Goal: Transaction & Acquisition: Purchase product/service

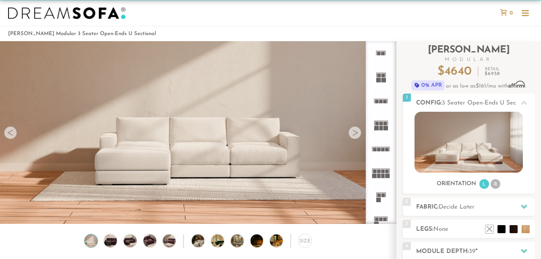
scroll to position [51, 0]
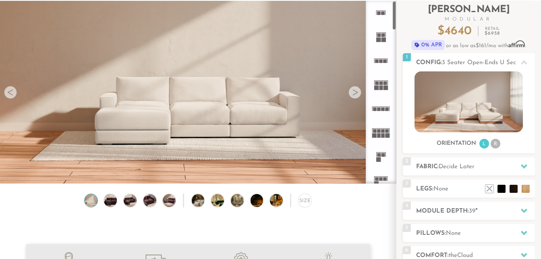
click at [375, 131] on rect at bounding box center [375, 131] width 4 height 4
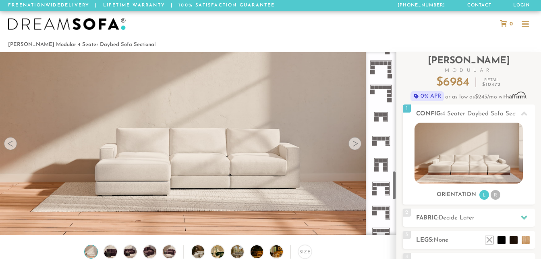
scroll to position [736, 0]
click at [375, 143] on rect at bounding box center [374, 144] width 4 height 4
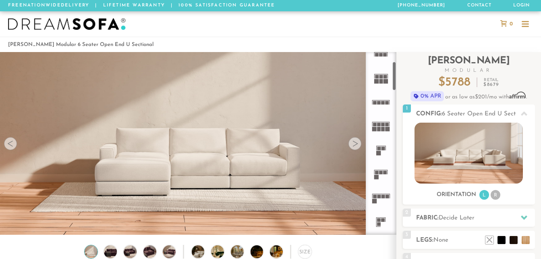
scroll to position [54, 0]
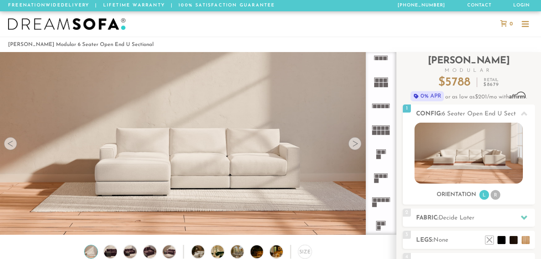
click at [377, 130] on rect at bounding box center [379, 128] width 4 height 4
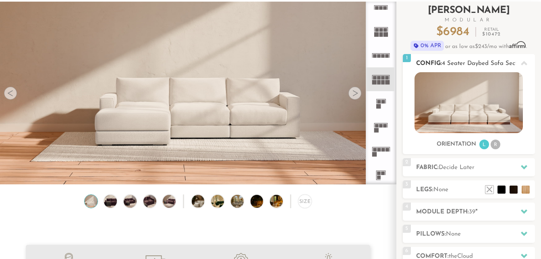
scroll to position [51, 0]
click at [448, 125] on img at bounding box center [469, 102] width 108 height 61
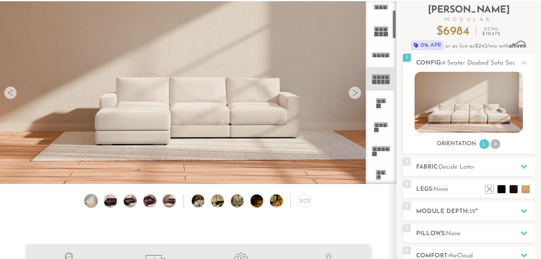
click at [353, 88] on div at bounding box center [354, 92] width 13 height 13
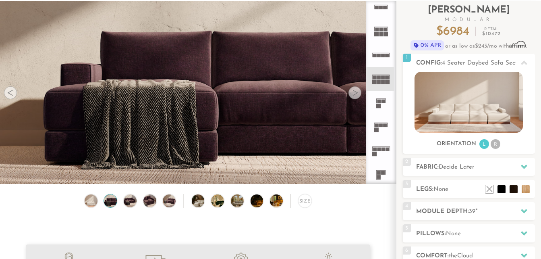
click at [353, 91] on div at bounding box center [354, 92] width 13 height 13
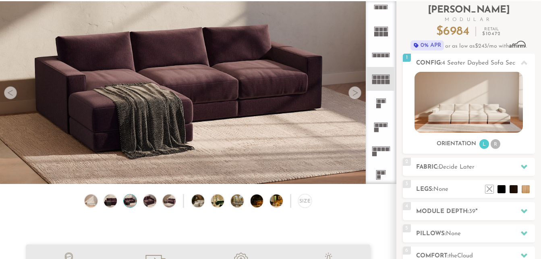
click at [353, 91] on div at bounding box center [354, 92] width 13 height 13
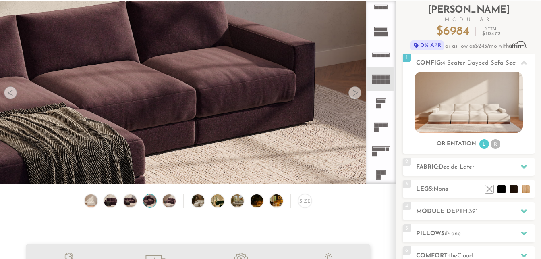
click at [353, 91] on div at bounding box center [354, 92] width 13 height 13
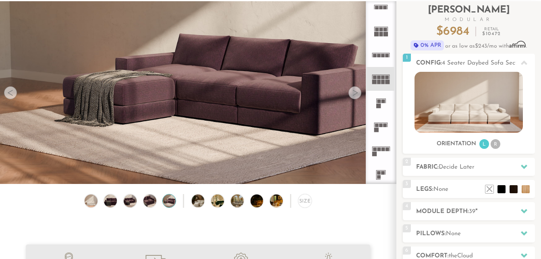
click at [353, 91] on div at bounding box center [354, 92] width 13 height 13
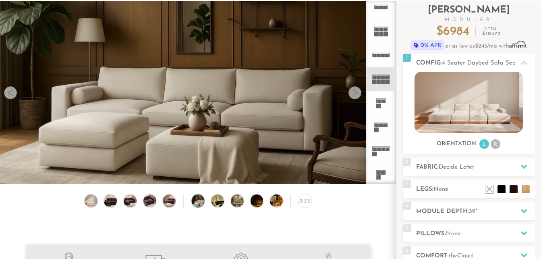
click at [353, 91] on div at bounding box center [354, 92] width 13 height 13
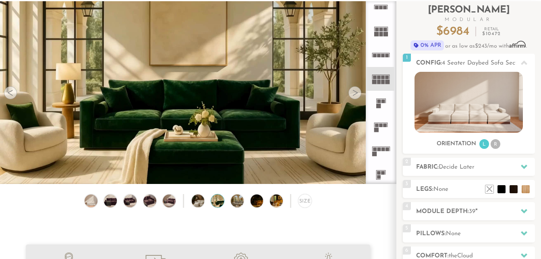
click at [353, 91] on div at bounding box center [354, 92] width 13 height 13
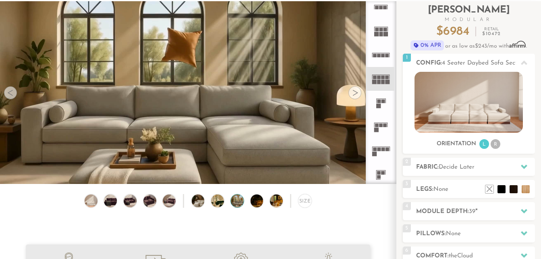
click at [10, 99] on div at bounding box center [10, 92] width 13 height 13
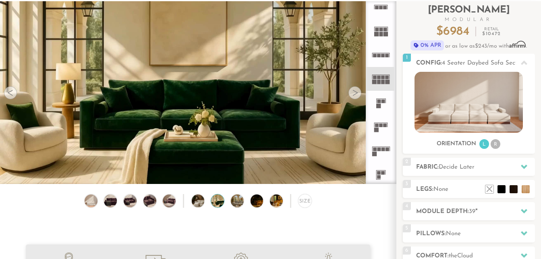
click at [357, 96] on div at bounding box center [354, 92] width 13 height 13
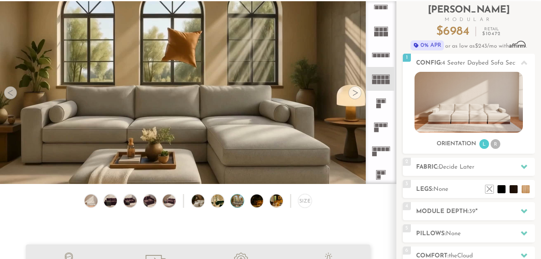
click at [357, 96] on div at bounding box center [354, 92] width 13 height 13
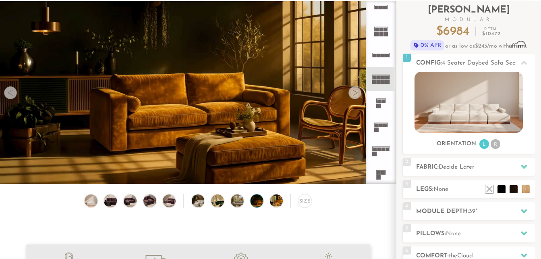
click at [357, 96] on div at bounding box center [354, 92] width 13 height 13
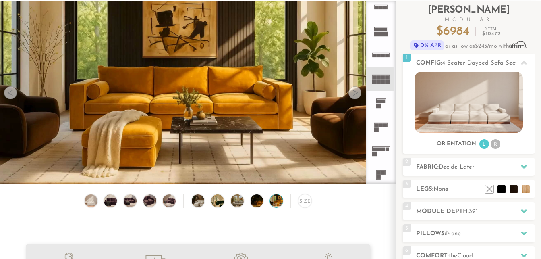
click at [357, 96] on div at bounding box center [354, 92] width 13 height 13
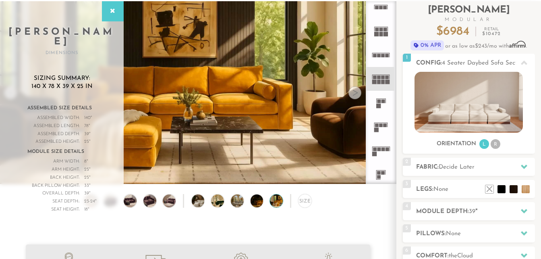
click at [357, 96] on div at bounding box center [354, 92] width 13 height 13
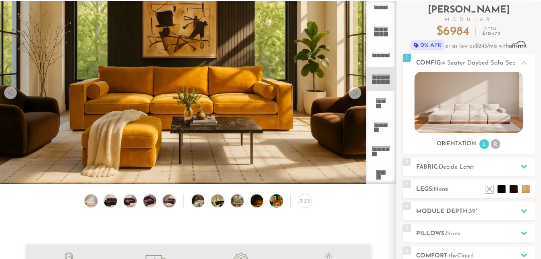
click at [357, 96] on div at bounding box center [354, 92] width 13 height 13
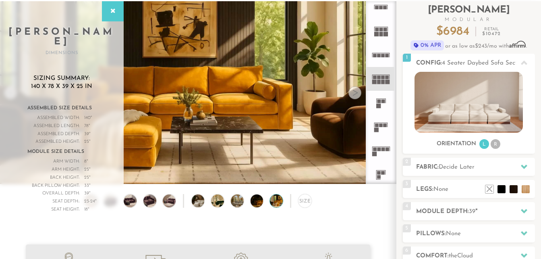
click at [357, 96] on div at bounding box center [354, 92] width 13 height 13
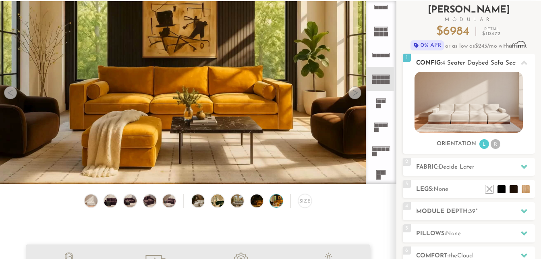
click at [451, 100] on img at bounding box center [469, 102] width 108 height 61
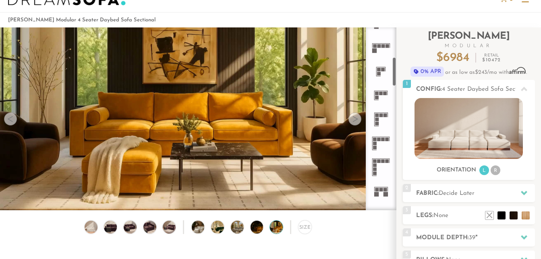
scroll to position [183, 0]
click at [380, 118] on icon at bounding box center [381, 119] width 24 height 24
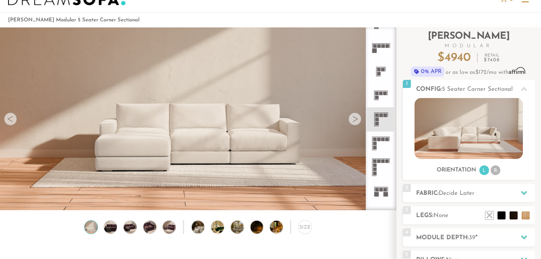
click at [381, 141] on icon at bounding box center [381, 143] width 24 height 24
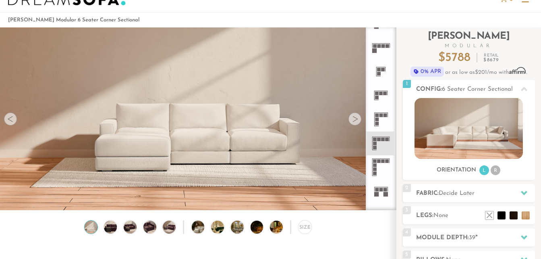
click at [389, 159] on icon at bounding box center [381, 167] width 24 height 24
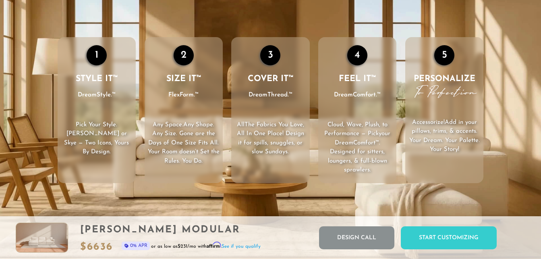
scroll to position [1135, 0]
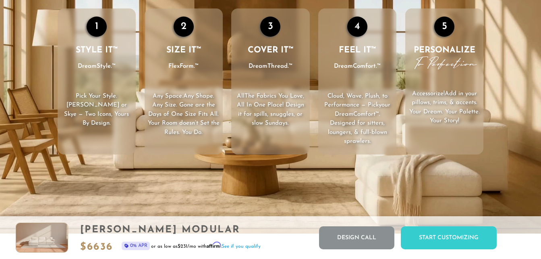
click at [336, 173] on video "Your browser does not support HTML5 video." at bounding box center [270, 81] width 541 height 304
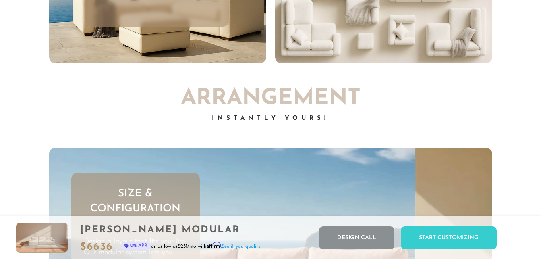
scroll to position [2054, 0]
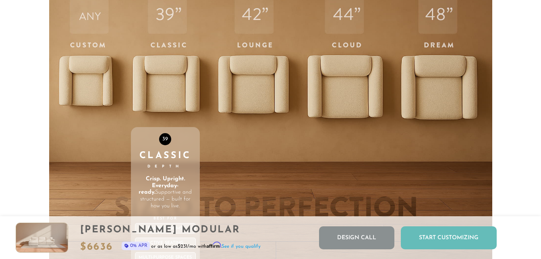
scroll to position [2604, 0]
drag, startPoint x: 414, startPoint y: 241, endPoint x: 410, endPoint y: 243, distance: 4.7
click at [410, 243] on div "Start Customizing" at bounding box center [449, 237] width 96 height 23
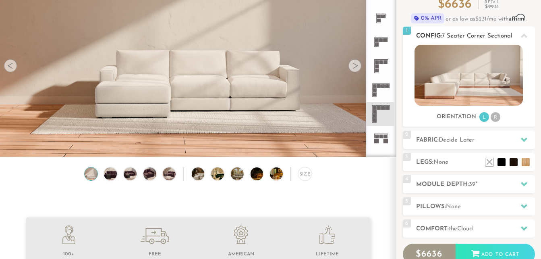
scroll to position [85, 0]
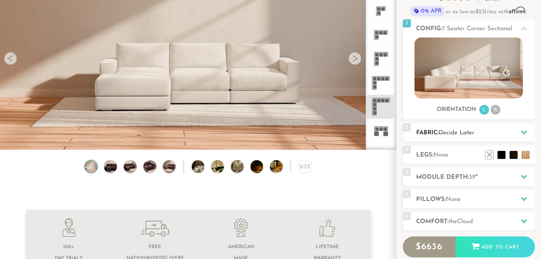
click at [468, 137] on h2 "Fabric: Decide Later" at bounding box center [475, 132] width 119 height 9
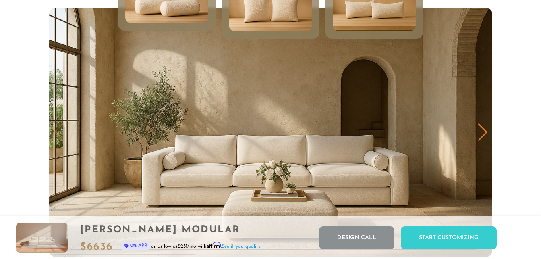
scroll to position [3862, 0]
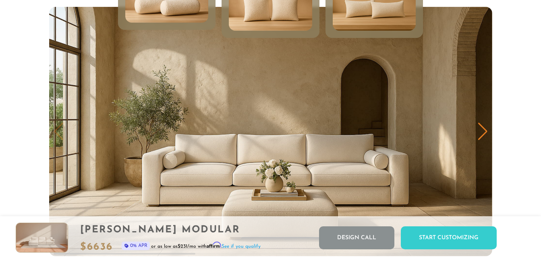
click at [485, 139] on div "Next slide" at bounding box center [482, 131] width 11 height 18
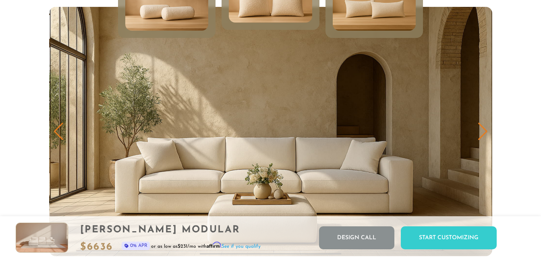
click at [485, 139] on div "Next slide" at bounding box center [482, 131] width 11 height 18
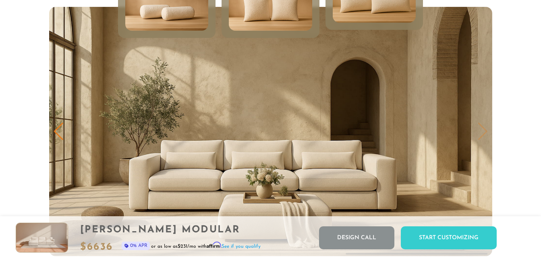
click at [484, 141] on img "3 / 3" at bounding box center [270, 131] width 443 height 249
click at [63, 129] on div "Previous slide" at bounding box center [58, 131] width 11 height 18
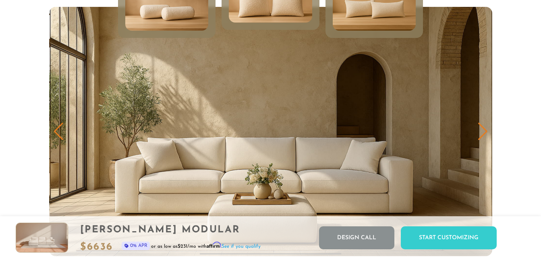
click at [63, 129] on div "Previous slide" at bounding box center [58, 131] width 11 height 18
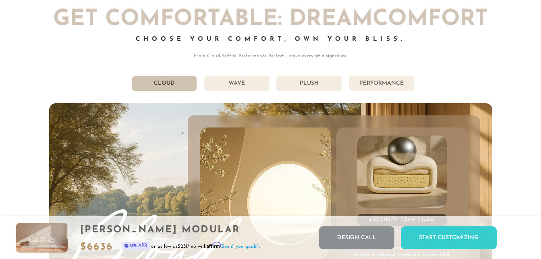
scroll to position [4157, 0]
click at [238, 91] on li "Wave" at bounding box center [236, 83] width 65 height 15
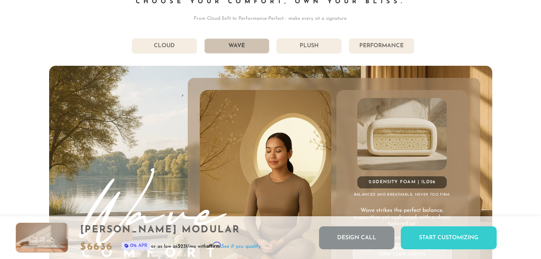
scroll to position [4194, 0]
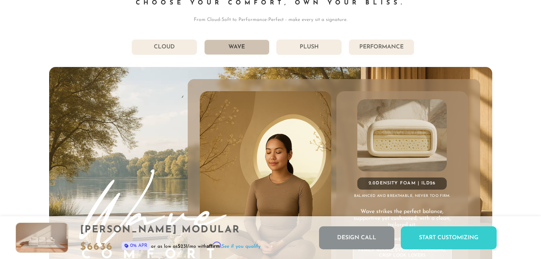
click at [191, 53] on li "Cloud" at bounding box center [164, 46] width 65 height 15
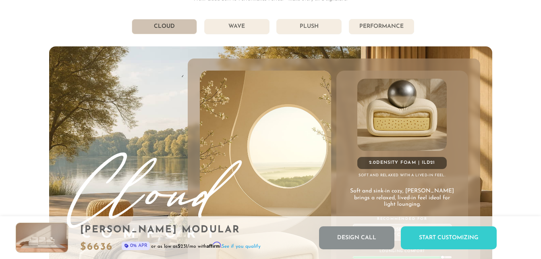
scroll to position [4210, 0]
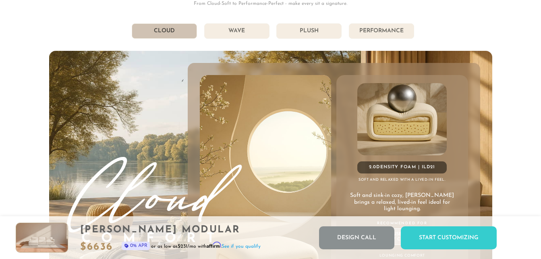
click at [245, 33] on li "Wave" at bounding box center [236, 30] width 65 height 15
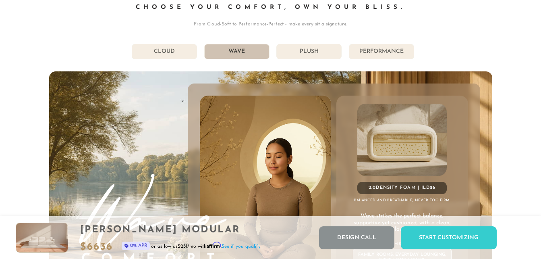
scroll to position [4187, 0]
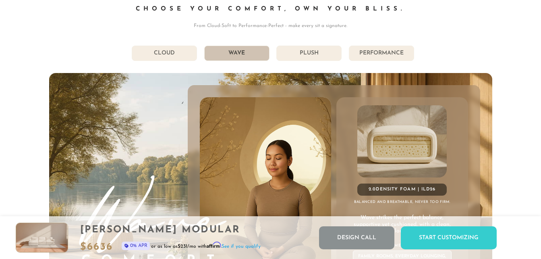
click at [312, 54] on li "Plush" at bounding box center [308, 53] width 65 height 15
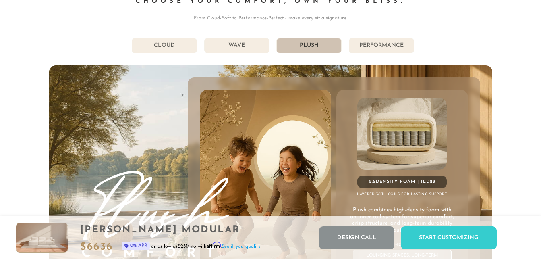
scroll to position [4194, 0]
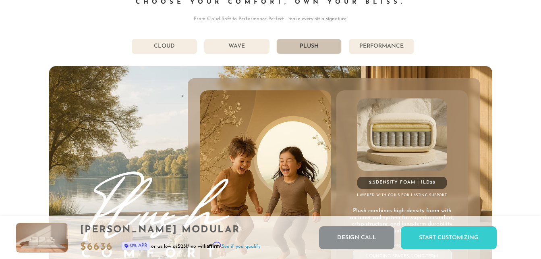
click at [393, 49] on li "Performance" at bounding box center [381, 46] width 65 height 15
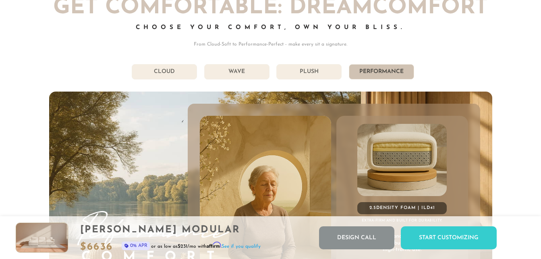
scroll to position [4169, 0]
click at [249, 74] on li "Wave" at bounding box center [236, 71] width 65 height 15
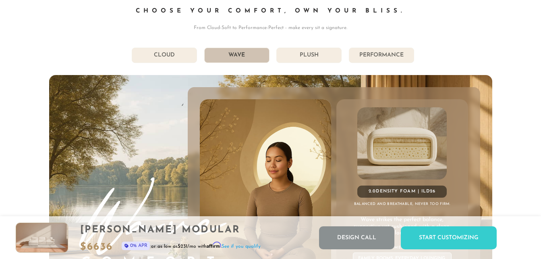
scroll to position [4183, 0]
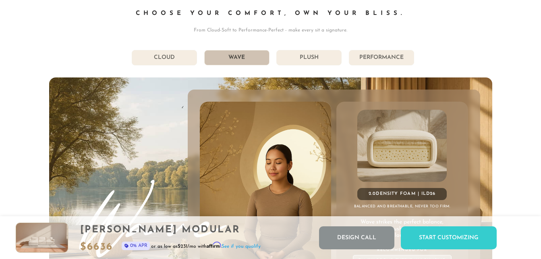
click at [307, 47] on div "Get Comfortable: DreamComfort Choose Your Comfort, Own Your Bliss. From Cloud-S…" at bounding box center [270, 173] width 443 height 380
click at [309, 57] on li "Plush" at bounding box center [308, 57] width 65 height 15
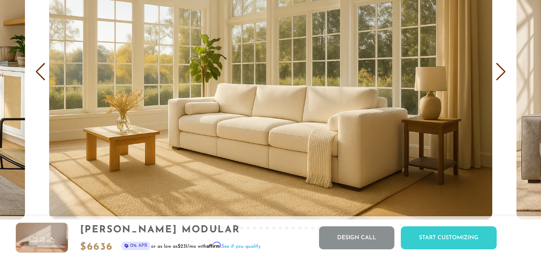
scroll to position [4738, 0]
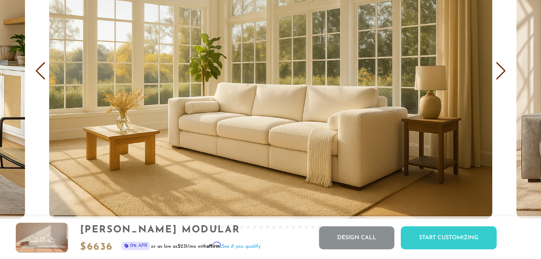
click at [503, 79] on div "Next slide" at bounding box center [501, 71] width 11 height 18
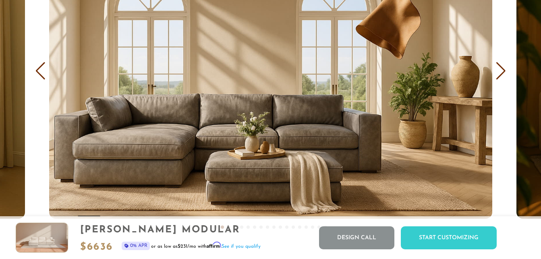
click at [503, 79] on div "Next slide" at bounding box center [501, 71] width 11 height 18
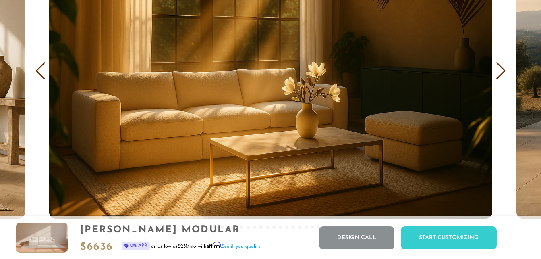
click at [503, 79] on div "Next slide" at bounding box center [501, 71] width 11 height 18
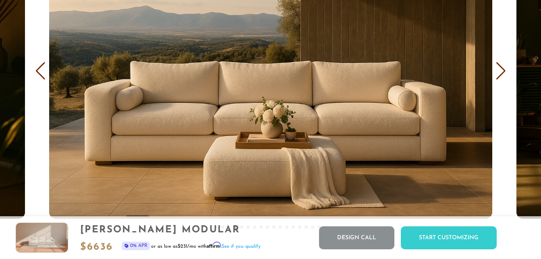
click at [503, 79] on div "Next slide" at bounding box center [501, 71] width 11 height 18
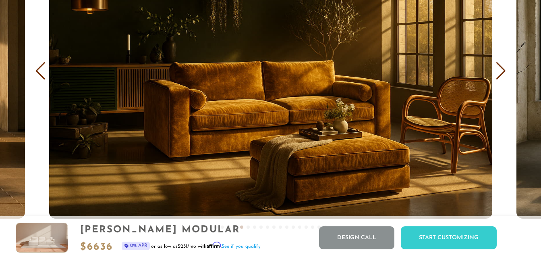
click at [503, 79] on div "Next slide" at bounding box center [501, 71] width 11 height 18
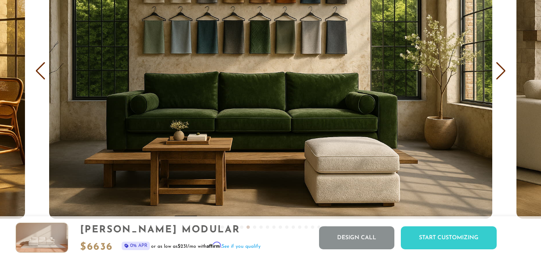
click at [503, 79] on div "Next slide" at bounding box center [501, 71] width 11 height 18
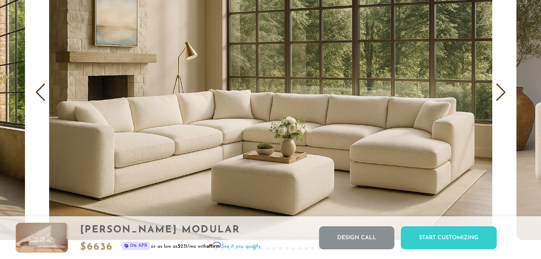
scroll to position [4716, 0]
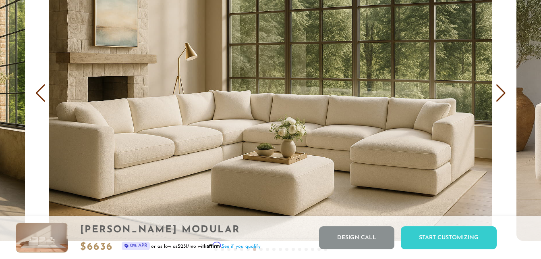
click at [500, 102] on div "Next slide" at bounding box center [501, 93] width 11 height 18
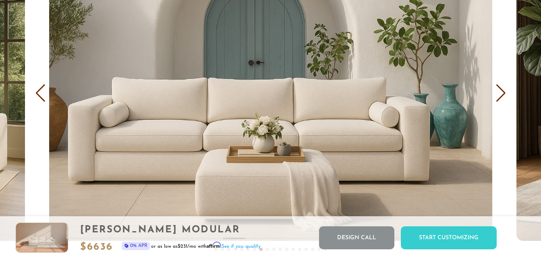
click at [500, 102] on div "Next slide" at bounding box center [501, 93] width 11 height 18
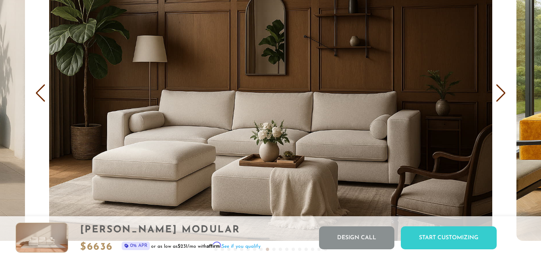
click at [500, 102] on div "Next slide" at bounding box center [501, 93] width 11 height 18
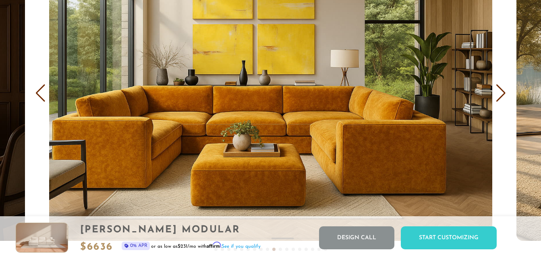
click at [501, 100] on div "Next slide" at bounding box center [501, 93] width 11 height 18
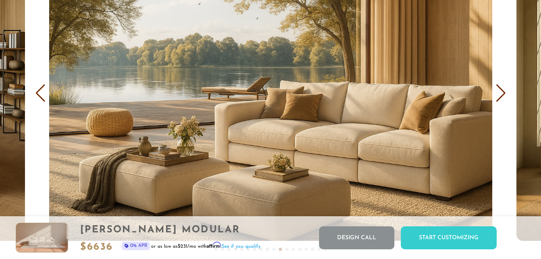
click at [501, 100] on div "Next slide" at bounding box center [501, 93] width 11 height 18
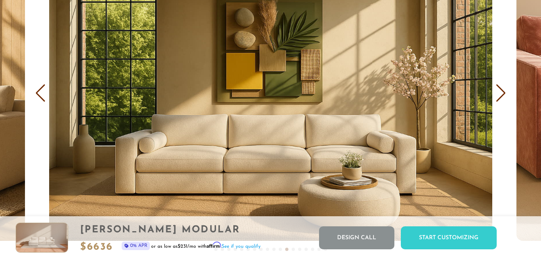
click at [501, 100] on div "Next slide" at bounding box center [501, 93] width 11 height 18
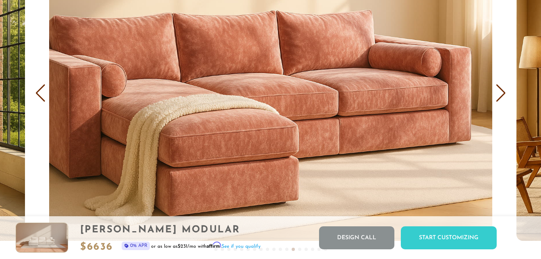
click at [501, 100] on div "Next slide" at bounding box center [501, 93] width 11 height 18
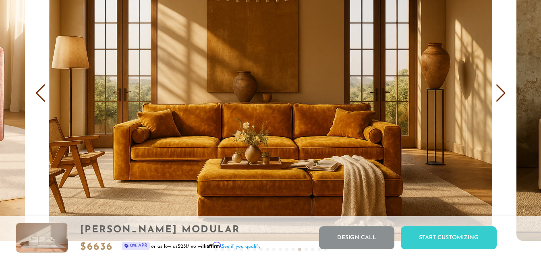
click at [501, 100] on div "Next slide" at bounding box center [501, 93] width 11 height 18
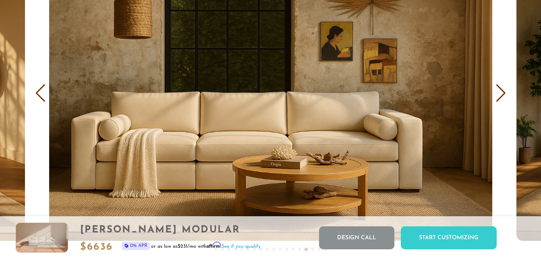
click at [501, 100] on div "Next slide" at bounding box center [501, 93] width 11 height 18
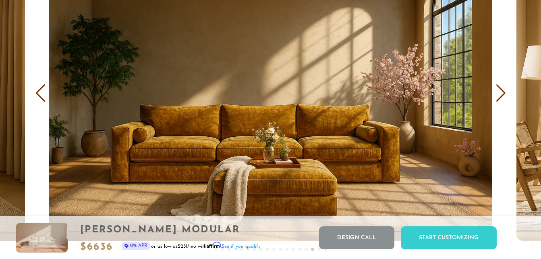
click at [501, 100] on div "Next slide" at bounding box center [501, 93] width 11 height 18
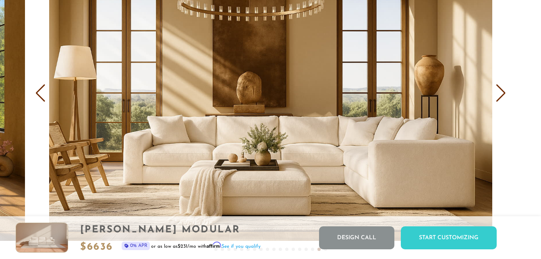
click at [501, 100] on div "Next slide" at bounding box center [501, 93] width 11 height 18
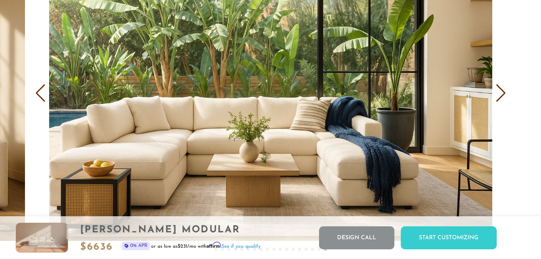
click at [501, 100] on div "Next slide" at bounding box center [501, 93] width 11 height 18
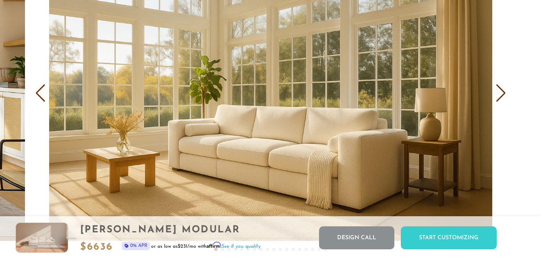
click at [501, 100] on div "Next slide" at bounding box center [501, 93] width 11 height 18
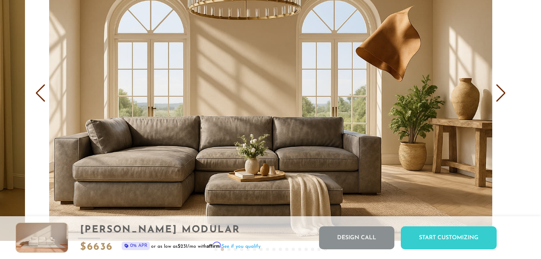
click at [501, 100] on div "Next slide" at bounding box center [501, 93] width 11 height 18
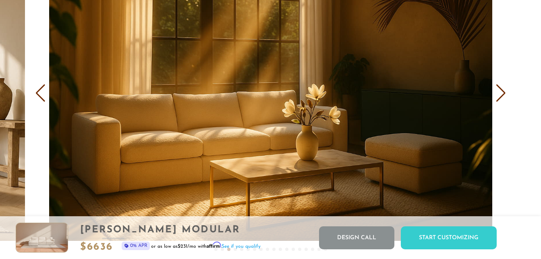
click at [501, 100] on div "Next slide" at bounding box center [501, 93] width 11 height 18
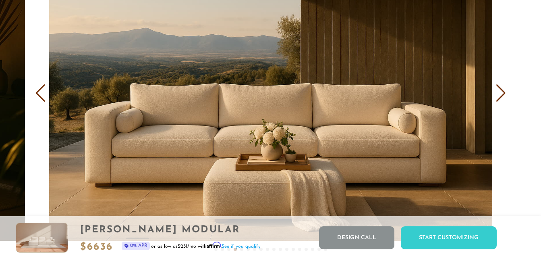
click at [501, 100] on div "Next slide" at bounding box center [501, 93] width 11 height 18
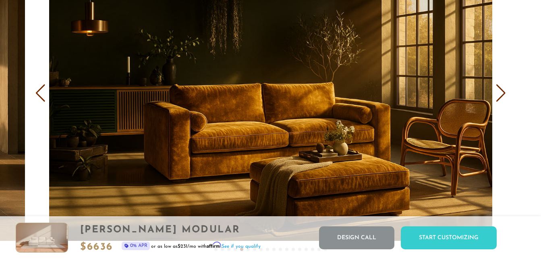
click at [501, 100] on div "Next slide" at bounding box center [501, 93] width 11 height 18
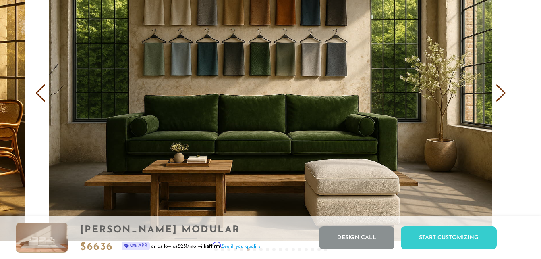
click at [501, 100] on div "Next slide" at bounding box center [501, 93] width 11 height 18
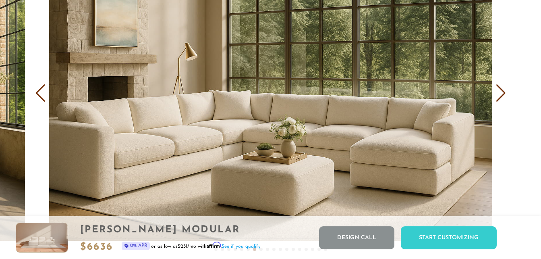
click at [501, 100] on div "Next slide" at bounding box center [501, 93] width 11 height 18
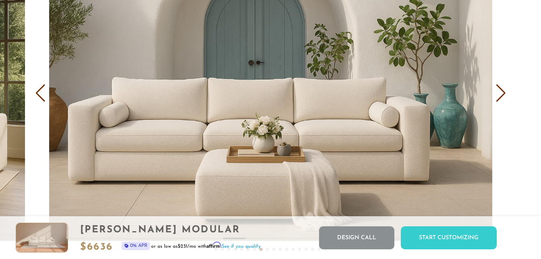
click at [501, 100] on div "Next slide" at bounding box center [501, 93] width 11 height 18
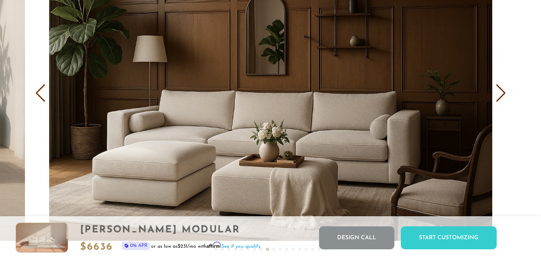
click at [501, 100] on div "Next slide" at bounding box center [501, 93] width 11 height 18
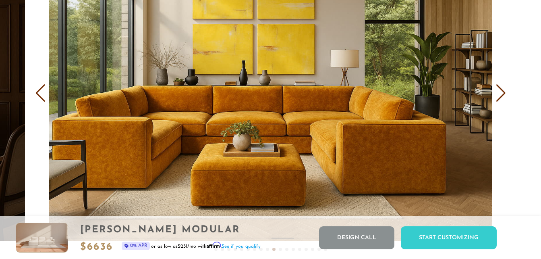
click at [501, 100] on div "Next slide" at bounding box center [501, 93] width 11 height 18
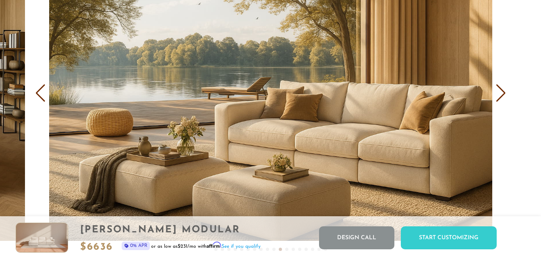
click at [501, 100] on div "Next slide" at bounding box center [501, 93] width 11 height 18
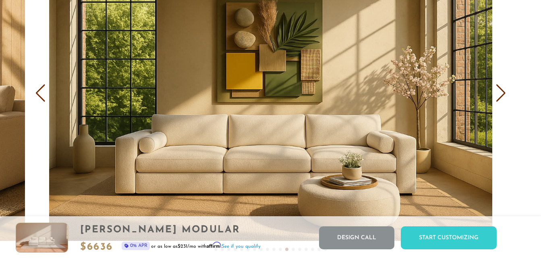
click at [39, 98] on div "Previous slide" at bounding box center [40, 93] width 11 height 18
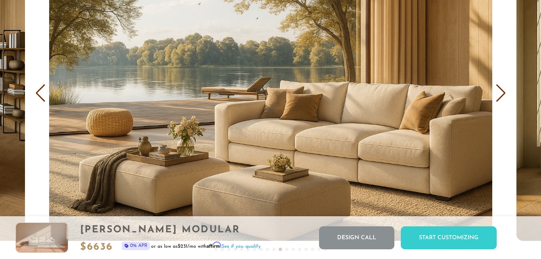
click at [39, 98] on div "Previous slide" at bounding box center [40, 93] width 11 height 18
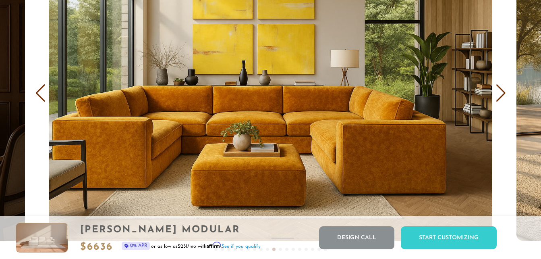
click at [39, 98] on div "Previous slide" at bounding box center [40, 93] width 11 height 18
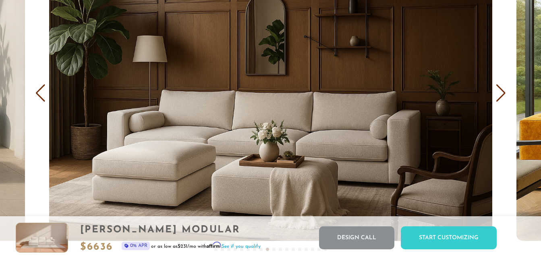
click at [39, 98] on div "Previous slide" at bounding box center [40, 93] width 11 height 18
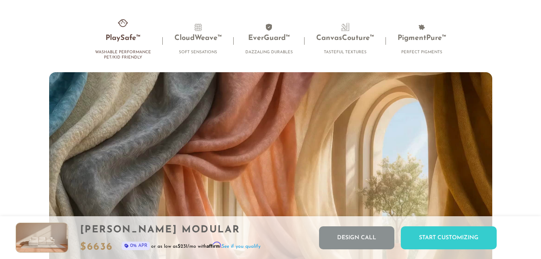
scroll to position [5061, 0]
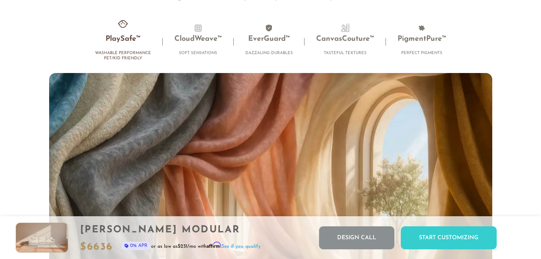
click at [125, 44] on h3 "PlaySafe™" at bounding box center [123, 39] width 56 height 9
click at [114, 38] on li "PlaySafe™ Washable Performance Pet/Kid Friendly" at bounding box center [122, 44] width 79 height 41
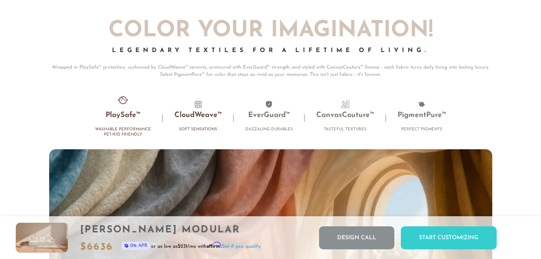
scroll to position [4984, 0]
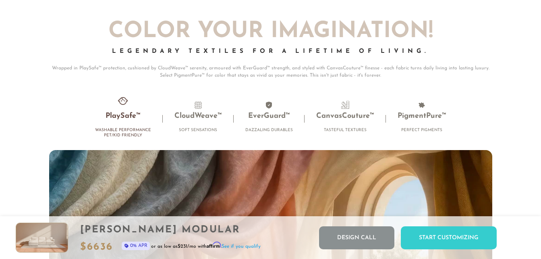
click at [124, 118] on h3 "PlaySafe™" at bounding box center [123, 116] width 56 height 9
drag, startPoint x: 122, startPoint y: 119, endPoint x: 79, endPoint y: 128, distance: 44.4
click at [79, 128] on ul "PlaySafe™ Washable Performance Pet/Kid Friendly CloudWeave™ Soft Sensations Eve…" at bounding box center [270, 118] width 443 height 46
click at [125, 131] on h4 "Washable Performance Pet/Kid Friendly" at bounding box center [123, 132] width 56 height 10
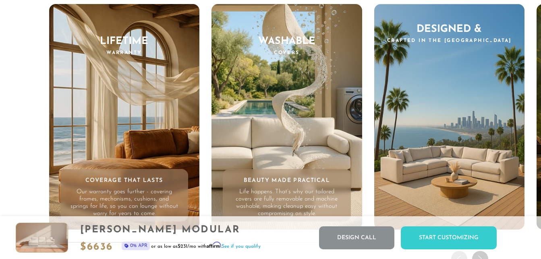
scroll to position [7439, 0]
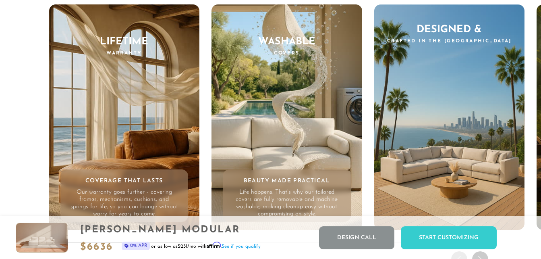
click at [288, 104] on div "Washable Covers Beauty Made Practical Life happens. That’s why our tailored cov…" at bounding box center [287, 117] width 151 height 226
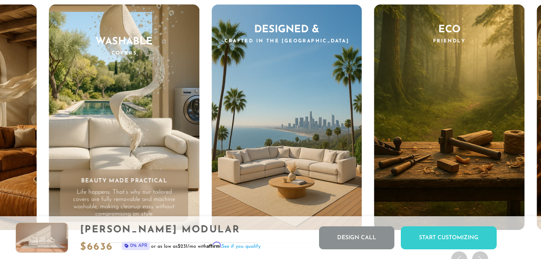
click at [93, 152] on div "Washable Covers Beauty Made Practical Life happens. That’s why our tailored cov…" at bounding box center [124, 117] width 151 height 226
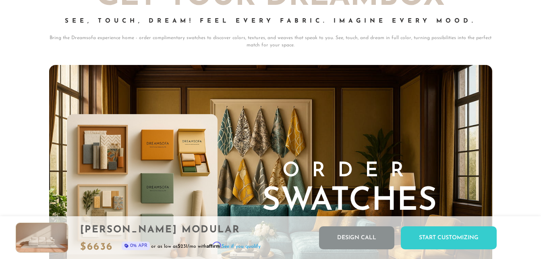
scroll to position [7751, 0]
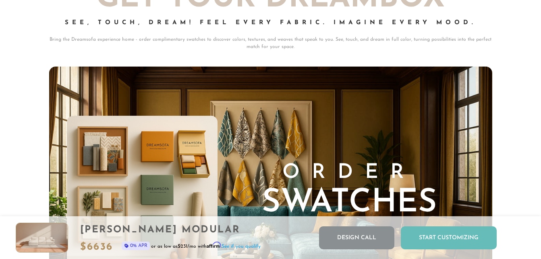
click at [445, 236] on div "Start Customizing" at bounding box center [449, 237] width 96 height 23
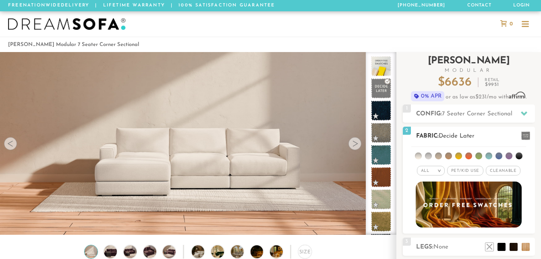
scroll to position [57, 0]
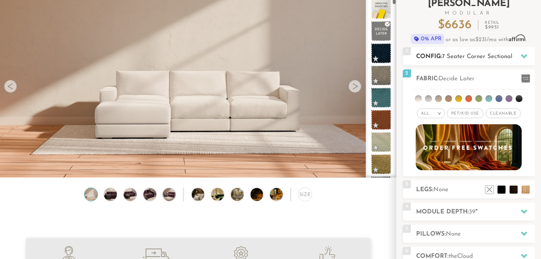
click at [435, 58] on h2 "Config: 7 Seater Corner Sectional" at bounding box center [475, 56] width 119 height 9
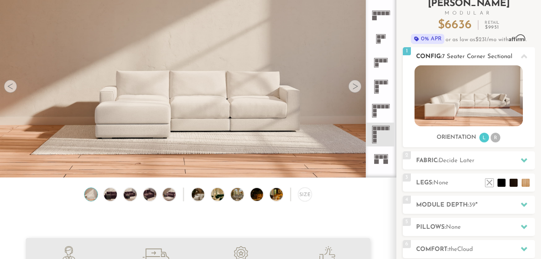
click at [494, 141] on li "R" at bounding box center [496, 138] width 10 height 10
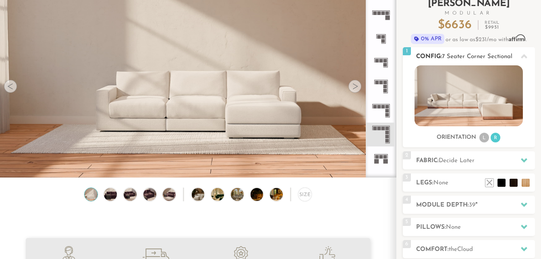
click at [523, 54] on icon at bounding box center [524, 56] width 6 height 6
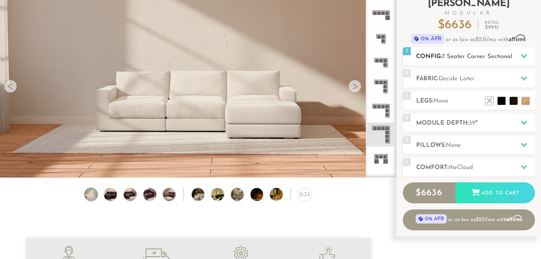
click at [523, 54] on icon at bounding box center [524, 56] width 6 height 6
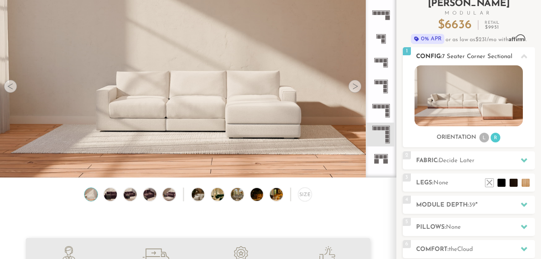
click at [491, 81] on img at bounding box center [469, 95] width 108 height 61
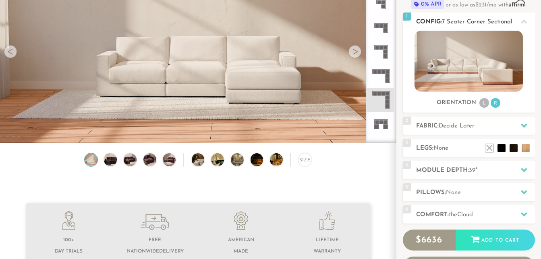
scroll to position [92, 0]
click at [426, 17] on h2 "Config: 7 Seater Corner Sectional" at bounding box center [475, 21] width 119 height 9
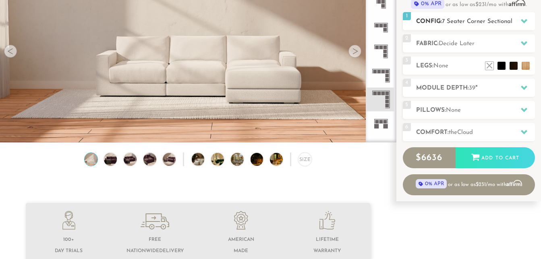
click at [426, 17] on h2 "Config: 7 Seater Corner Sectional" at bounding box center [475, 21] width 119 height 9
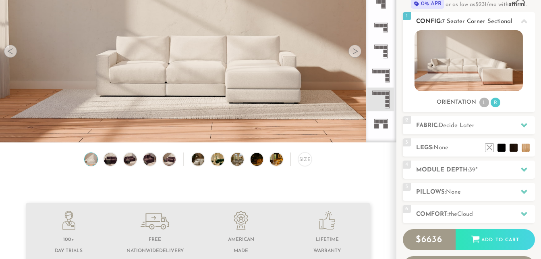
click at [406, 17] on span "1" at bounding box center [407, 16] width 8 height 8
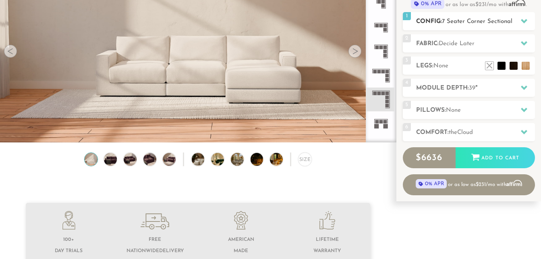
click at [406, 17] on span "1" at bounding box center [407, 16] width 8 height 8
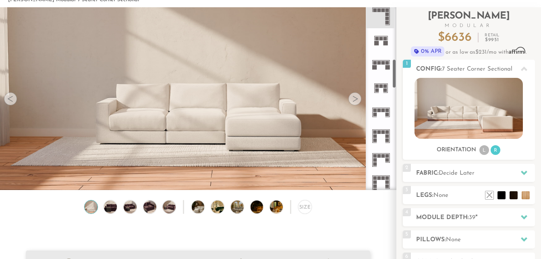
scroll to position [329, 0]
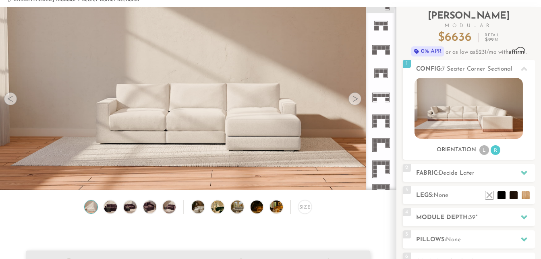
click at [376, 101] on icon at bounding box center [381, 97] width 24 height 24
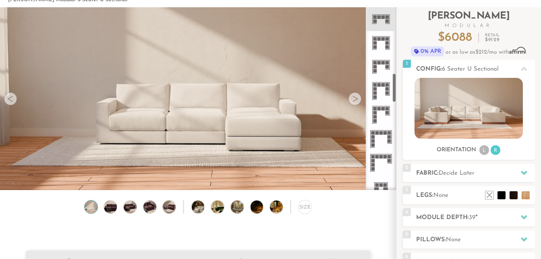
scroll to position [410, 0]
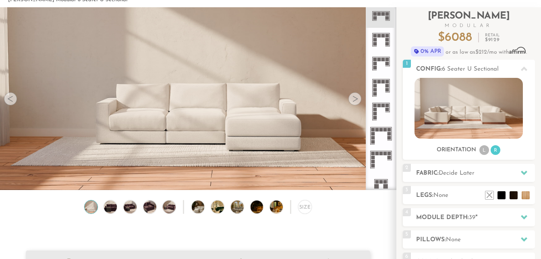
click at [378, 44] on icon at bounding box center [381, 40] width 24 height 24
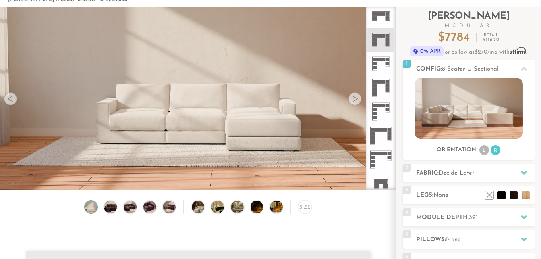
click at [388, 87] on rect at bounding box center [388, 86] width 4 height 4
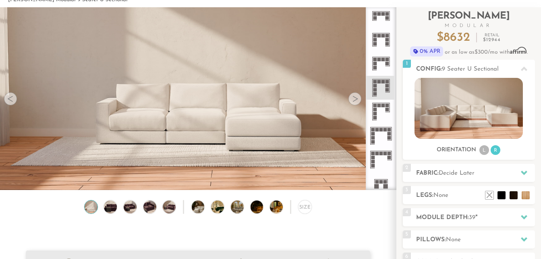
click at [386, 64] on rect at bounding box center [388, 64] width 4 height 4
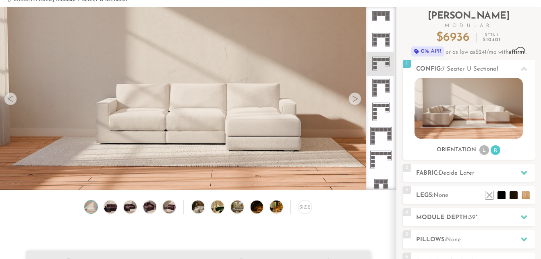
click at [384, 85] on icon at bounding box center [381, 88] width 24 height 24
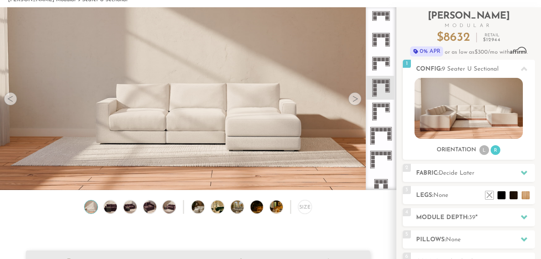
click at [376, 18] on rect at bounding box center [375, 18] width 4 height 4
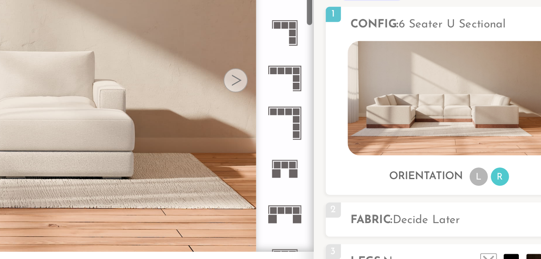
click at [387, 99] on icon at bounding box center [381, 98] width 24 height 24
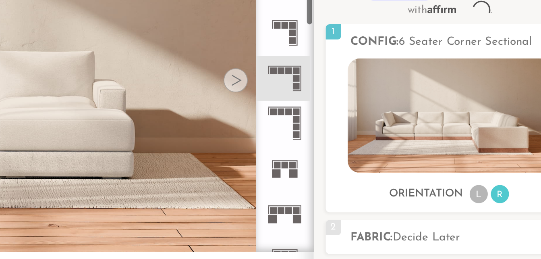
scroll to position [205, 0]
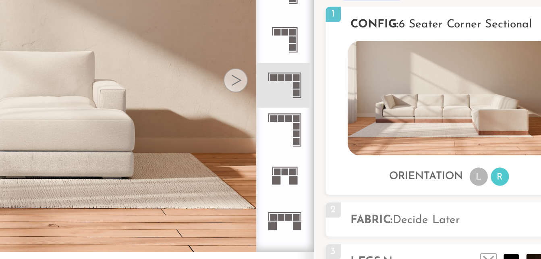
drag, startPoint x: 496, startPoint y: 145, endPoint x: 483, endPoint y: 149, distance: 13.7
click at [483, 149] on ul "L R" at bounding box center [490, 150] width 23 height 11
click at [483, 149] on li "L" at bounding box center [484, 150] width 10 height 10
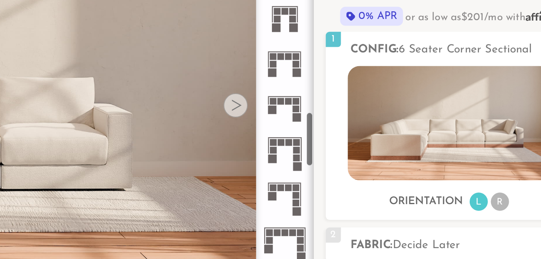
scroll to position [589, 0]
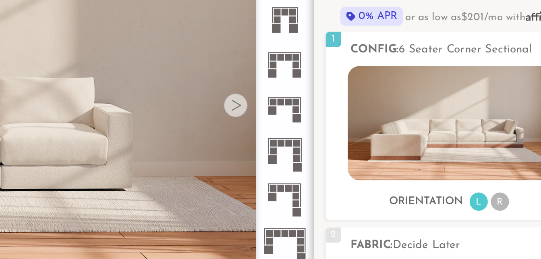
click at [387, 194] on rect at bounding box center [388, 196] width 4 height 4
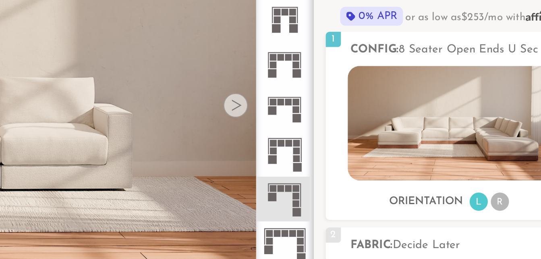
click at [387, 149] on rect at bounding box center [388, 150] width 4 height 4
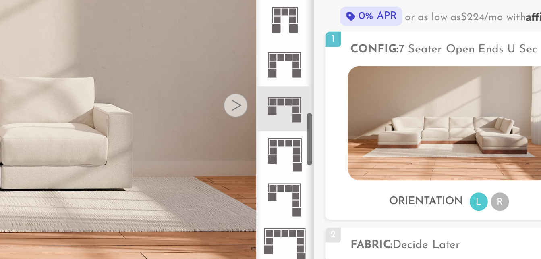
click at [390, 168] on rect at bounding box center [390, 167] width 0 height 12
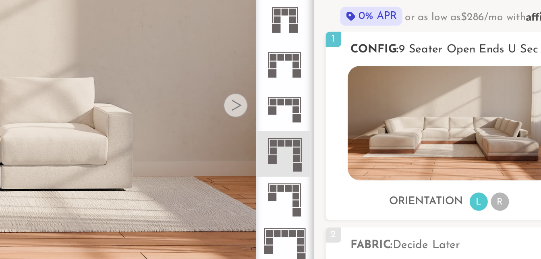
click at [495, 195] on li "R" at bounding box center [496, 195] width 10 height 10
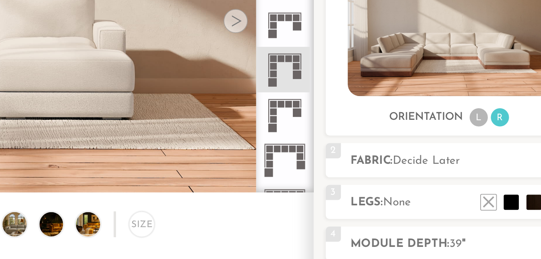
scroll to position [22, 0]
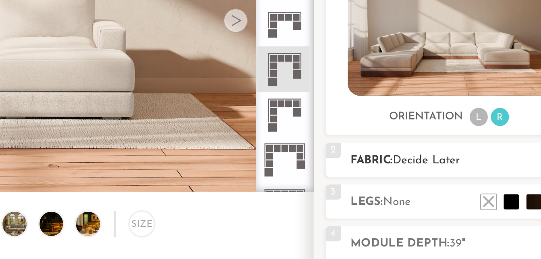
click at [460, 201] on div "2 Fabric: Decide Later" at bounding box center [469, 196] width 132 height 18
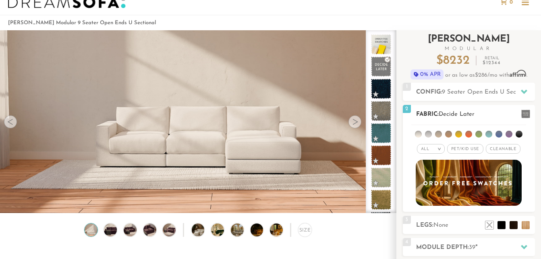
click at [461, 148] on span "Pet/Kid Use x" at bounding box center [465, 149] width 36 height 10
click at [494, 150] on span "Cleanable x" at bounding box center [506, 149] width 35 height 10
click at [420, 131] on li at bounding box center [418, 134] width 7 height 7
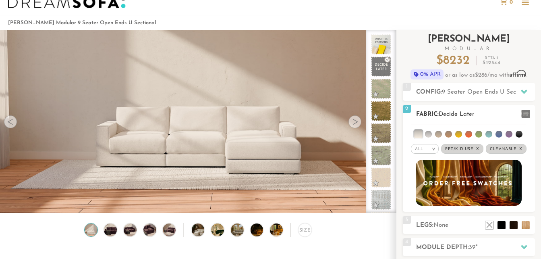
click at [431, 136] on li at bounding box center [428, 134] width 7 height 7
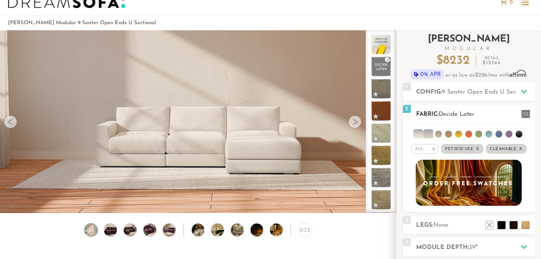
click at [436, 137] on ul at bounding box center [468, 132] width 115 height 15
click at [437, 136] on li at bounding box center [438, 134] width 7 height 7
click at [437, 136] on li at bounding box center [438, 134] width 8 height 8
click at [429, 135] on li at bounding box center [428, 134] width 8 height 8
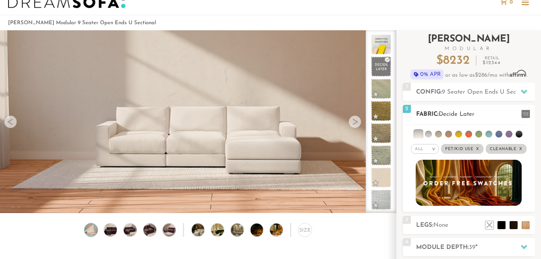
click at [418, 133] on li at bounding box center [418, 134] width 8 height 8
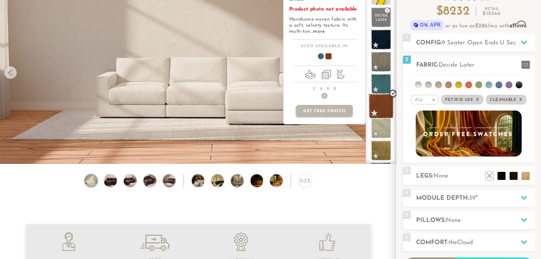
scroll to position [64, 0]
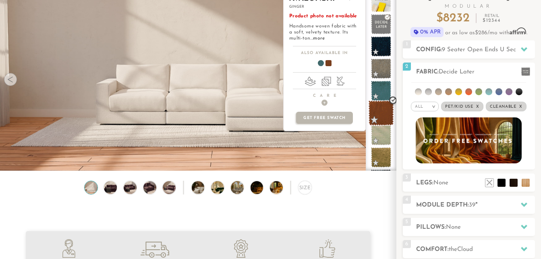
click at [384, 114] on span at bounding box center [381, 112] width 25 height 25
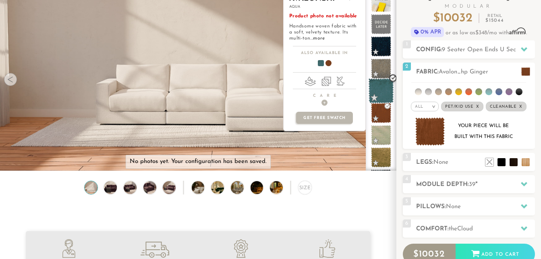
click at [374, 85] on span at bounding box center [381, 90] width 25 height 25
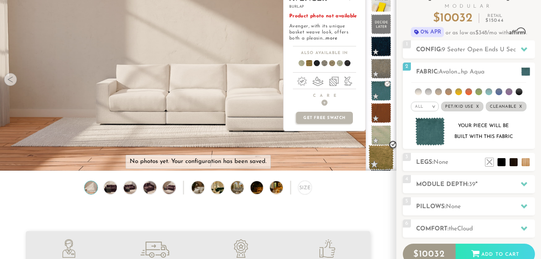
click at [384, 151] on span at bounding box center [381, 157] width 25 height 25
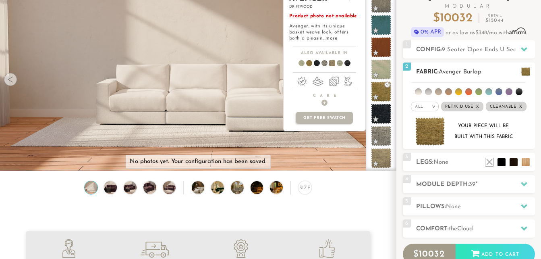
scroll to position [65, 0]
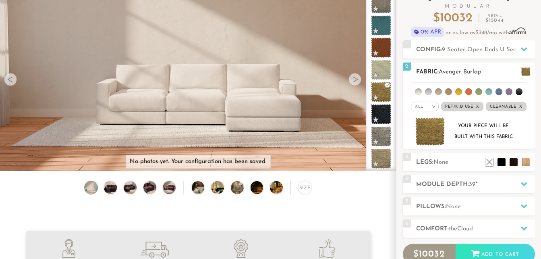
click at [434, 107] on em ">" at bounding box center [434, 106] width 6 height 4
click at [426, 162] on li "Durable" at bounding box center [425, 163] width 28 height 11
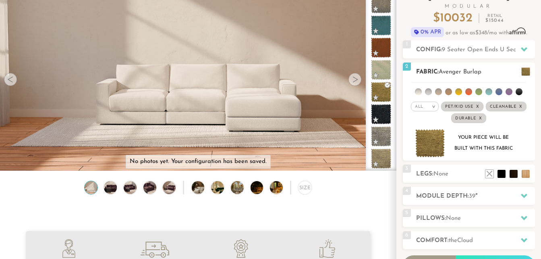
click at [436, 107] on em ">" at bounding box center [434, 106] width 6 height 4
click at [430, 138] on li "Family" at bounding box center [425, 139] width 28 height 11
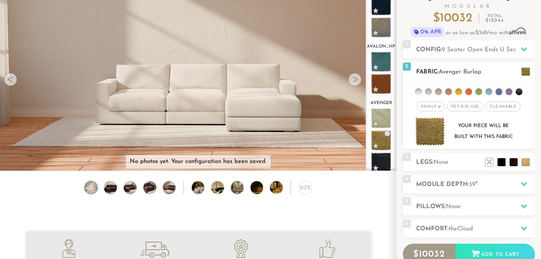
click at [463, 110] on span "Pet/Kid Use x" at bounding box center [465, 107] width 36 height 10
click at [500, 108] on span "Cleanable x" at bounding box center [506, 107] width 35 height 10
click at [429, 109] on em "Family" at bounding box center [423, 106] width 16 height 4
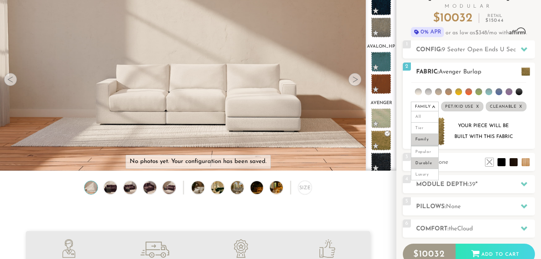
click at [428, 164] on li "Durable" at bounding box center [425, 163] width 28 height 11
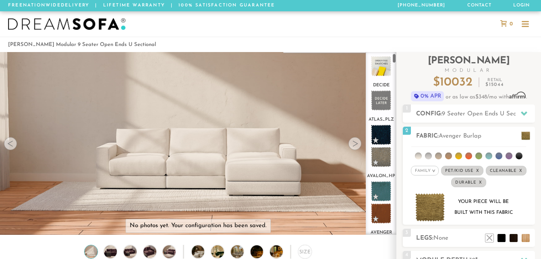
scroll to position [34, 0]
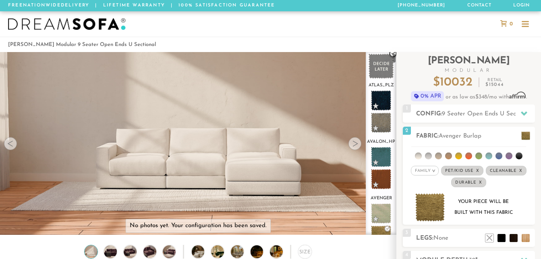
drag, startPoint x: 377, startPoint y: 74, endPoint x: 369, endPoint y: 69, distance: 9.2
click at [369, 69] on span at bounding box center [381, 66] width 25 height 25
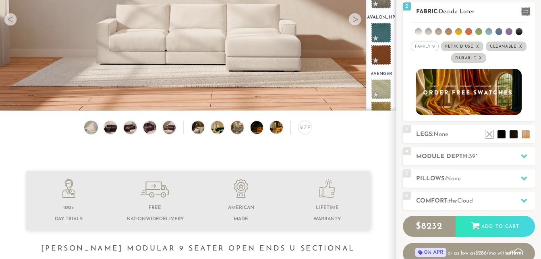
scroll to position [124, 0]
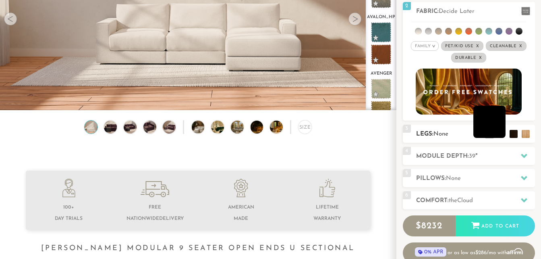
click at [503, 136] on li at bounding box center [489, 122] width 32 height 32
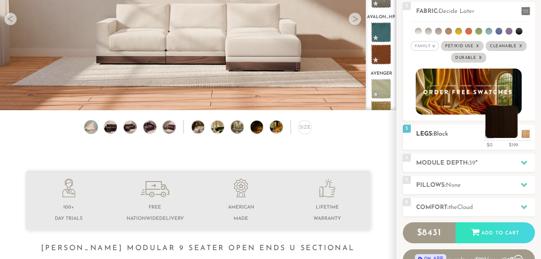
click at [516, 137] on li at bounding box center [501, 122] width 32 height 32
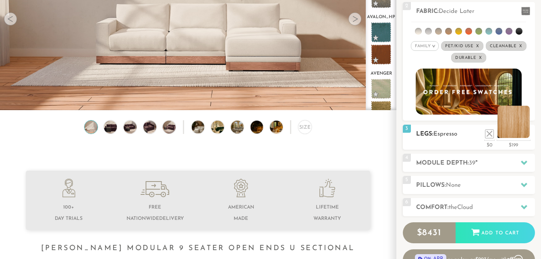
click at [529, 132] on li at bounding box center [514, 122] width 32 height 32
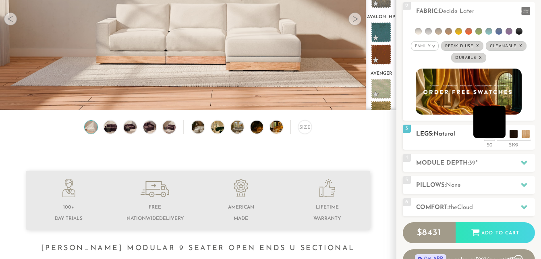
click at [499, 137] on li at bounding box center [489, 122] width 32 height 32
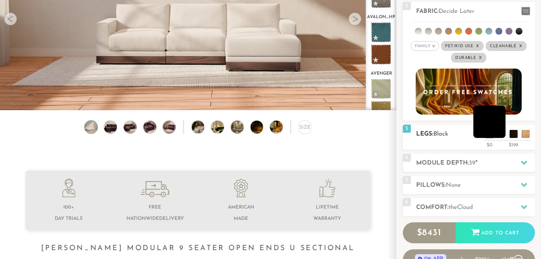
click at [500, 134] on li at bounding box center [489, 122] width 32 height 32
click at [509, 134] on ul at bounding box center [507, 132] width 48 height 12
click at [512, 135] on li at bounding box center [501, 122] width 32 height 32
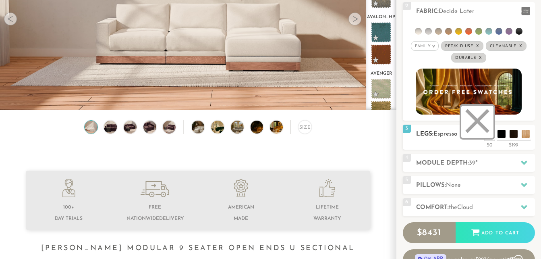
click at [492, 137] on li at bounding box center [477, 122] width 32 height 32
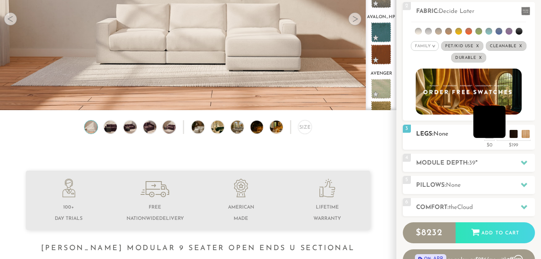
click at [500, 138] on li at bounding box center [489, 122] width 32 height 32
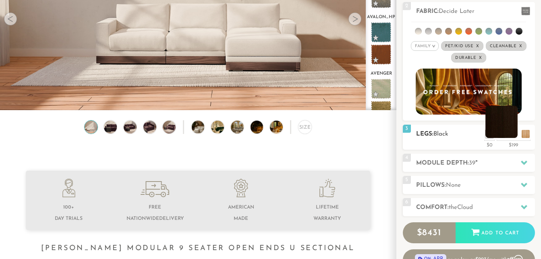
click at [511, 138] on li at bounding box center [501, 122] width 32 height 32
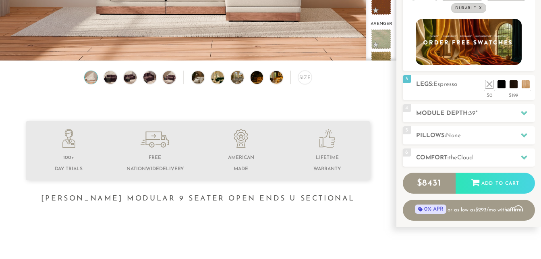
scroll to position [176, 0]
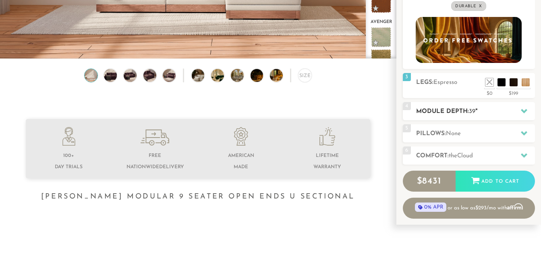
click at [508, 114] on h2 "Module Depth: 39 "" at bounding box center [475, 111] width 119 height 9
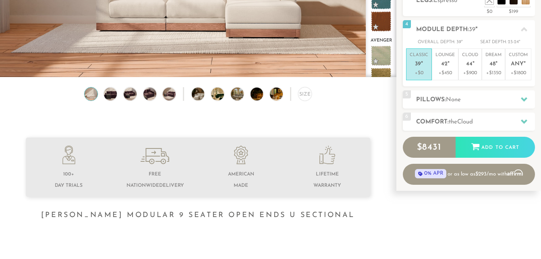
scroll to position [153, 0]
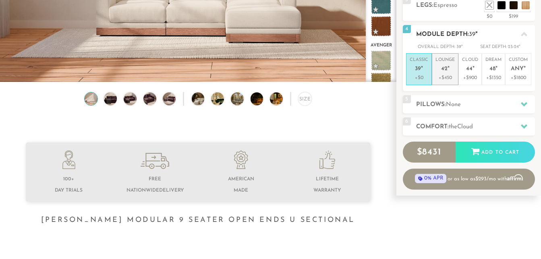
click at [452, 72] on p "Lounge 42 "" at bounding box center [445, 65] width 19 height 17
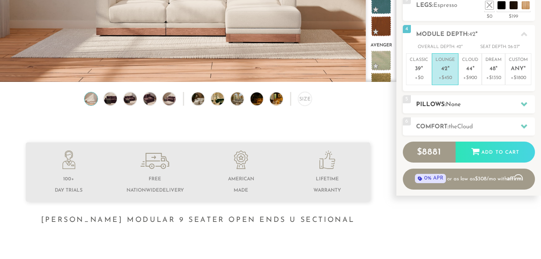
click at [501, 111] on div "5 Pillows: None" at bounding box center [469, 104] width 132 height 18
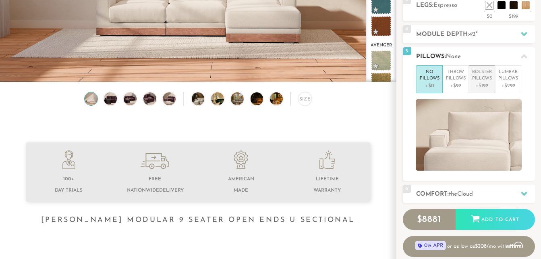
click at [488, 86] on p "+$199" at bounding box center [482, 85] width 20 height 7
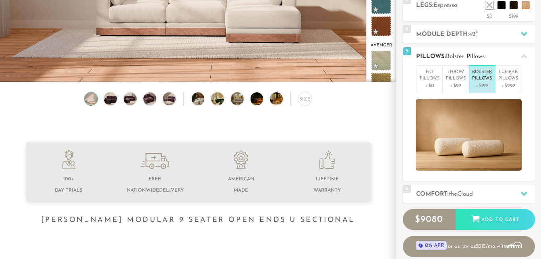
click at [488, 86] on p "+$199" at bounding box center [482, 85] width 20 height 7
click at [432, 85] on p "+$0" at bounding box center [430, 85] width 20 height 7
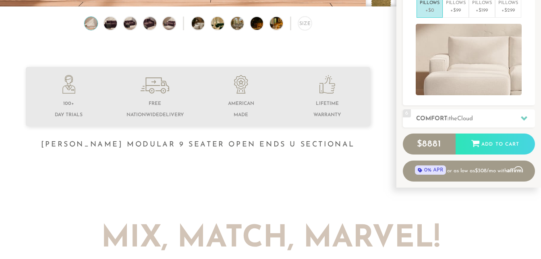
scroll to position [229, 0]
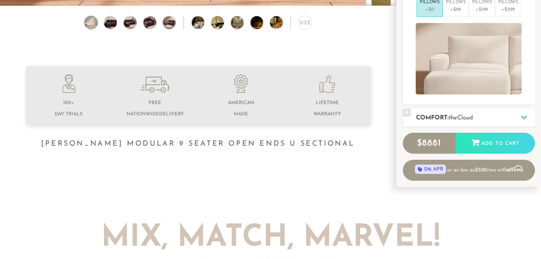
click at [504, 120] on h2 "Comfort: the Cloud" at bounding box center [475, 117] width 119 height 9
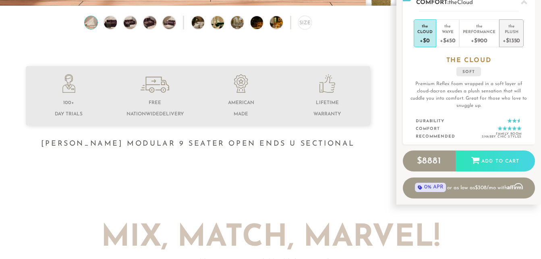
click at [510, 31] on div "Plush" at bounding box center [511, 32] width 17 height 6
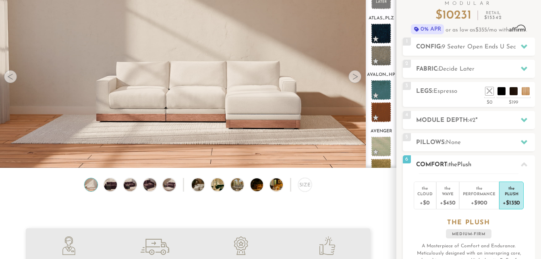
scroll to position [0, 0]
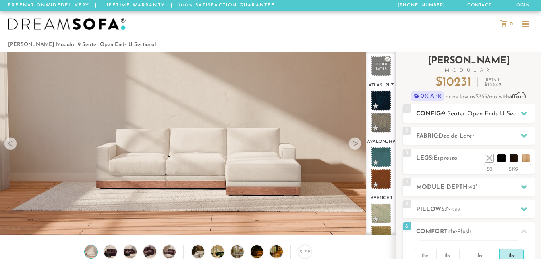
click at [440, 116] on h2 "Config: 9 Seater Open Ends U Sectional" at bounding box center [475, 113] width 119 height 9
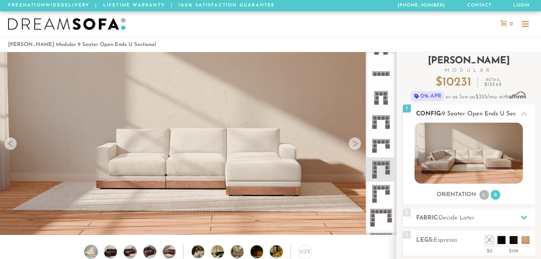
click at [438, 164] on img at bounding box center [469, 152] width 108 height 61
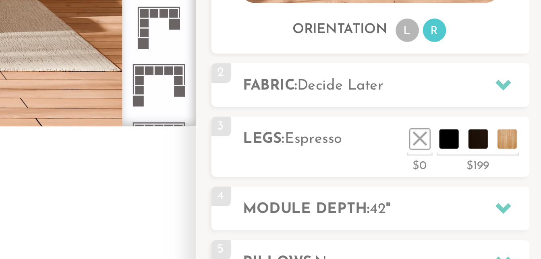
scroll to position [32, 0]
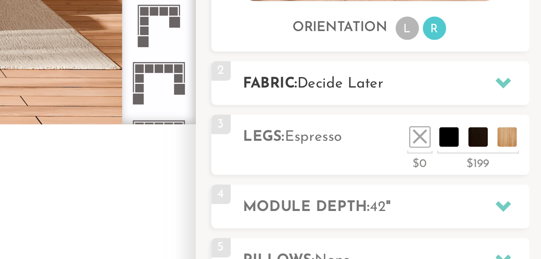
click at [521, 187] on icon at bounding box center [524, 185] width 6 height 6
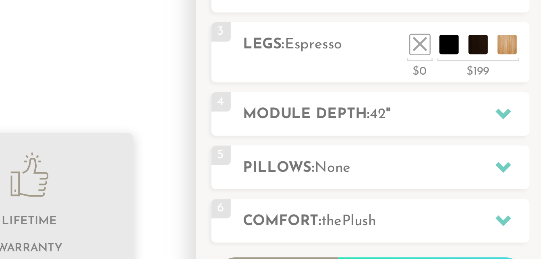
scroll to position [126, 0]
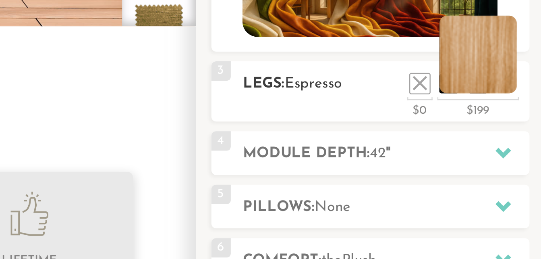
click at [508, 134] on li at bounding box center [514, 120] width 32 height 32
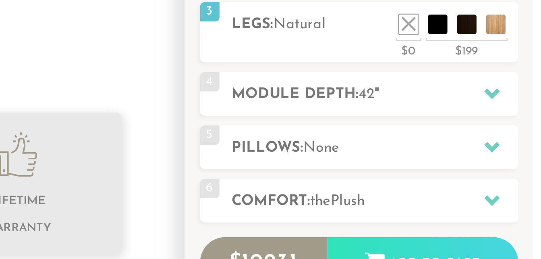
scroll to position [102, 0]
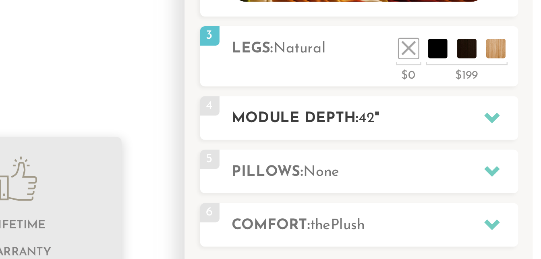
drag, startPoint x: 326, startPoint y: 155, endPoint x: 494, endPoint y: 191, distance: 171.2
click at [479, 190] on h2 "Module Depth: 42 "" at bounding box center [475, 184] width 119 height 9
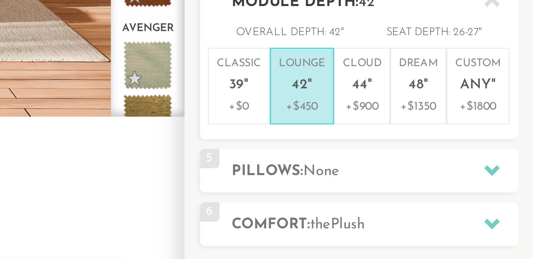
scroll to position [67, 0]
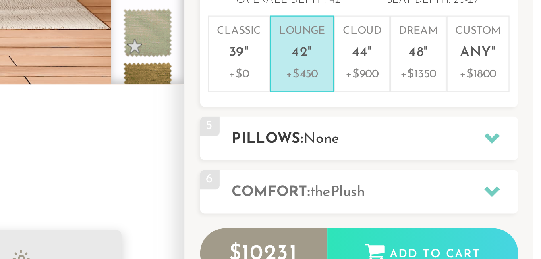
click at [485, 188] on h2 "Pillows: None" at bounding box center [475, 189] width 119 height 9
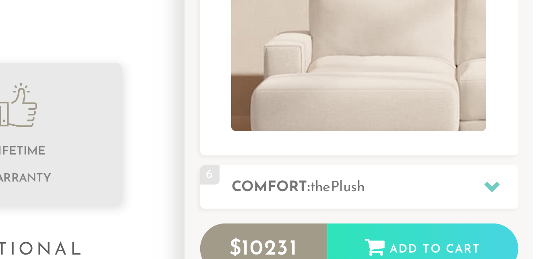
scroll to position [163, 0]
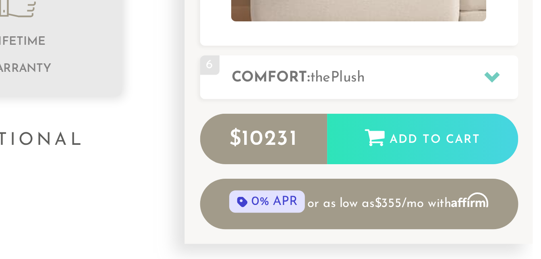
click at [422, 188] on div "6 Comfort: the Plush medium firm" at bounding box center [469, 183] width 132 height 18
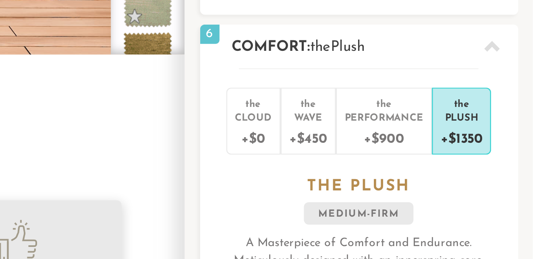
scroll to position [79, 0]
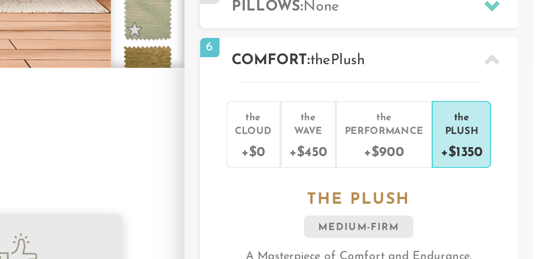
click at [509, 181] on div "Plush" at bounding box center [511, 181] width 17 height 6
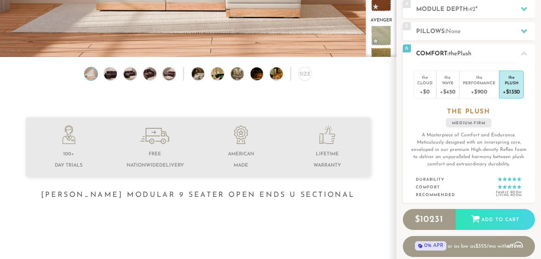
scroll to position [0, 0]
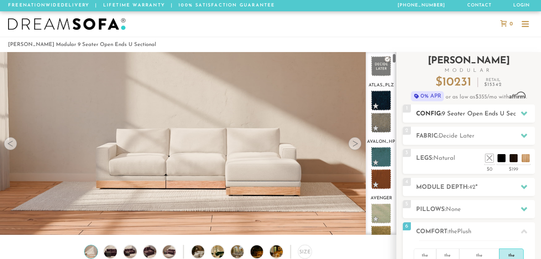
click at [449, 116] on span "9 Seater Open Ends U Sectional" at bounding box center [486, 114] width 89 height 6
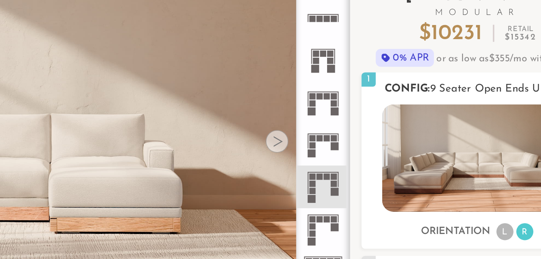
drag, startPoint x: 457, startPoint y: 146, endPoint x: 418, endPoint y: 139, distance: 39.7
drag, startPoint x: 418, startPoint y: 139, endPoint x: 436, endPoint y: 131, distance: 19.5
click at [436, 131] on img at bounding box center [469, 152] width 108 height 61
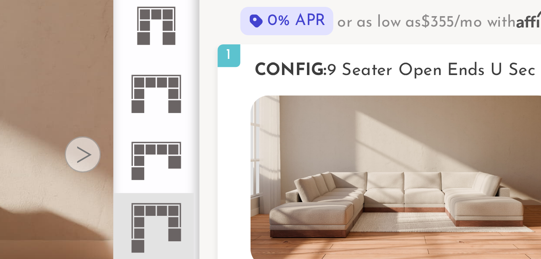
drag, startPoint x: 481, startPoint y: 146, endPoint x: 469, endPoint y: 130, distance: 20.7
drag, startPoint x: 469, startPoint y: 130, endPoint x: 460, endPoint y: 133, distance: 9.4
click at [460, 133] on img at bounding box center [469, 152] width 108 height 61
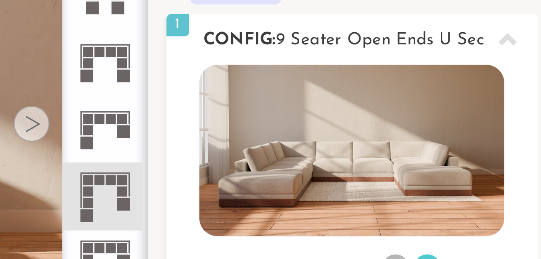
scroll to position [8, 0]
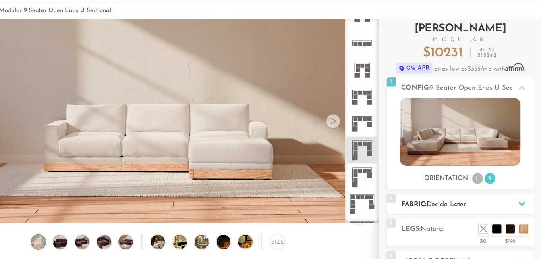
click at [447, 206] on span "Decide Later" at bounding box center [457, 209] width 36 height 6
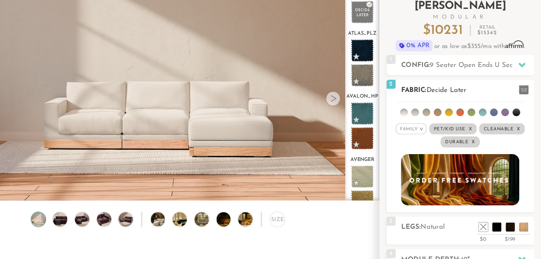
scroll to position [47, 0]
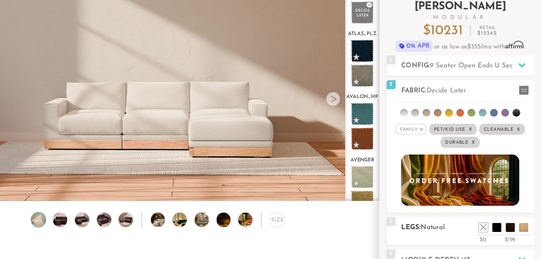
click at [465, 218] on div "3 Legs: Natural $0 $199 Nailheads:" at bounding box center [469, 214] width 132 height 25
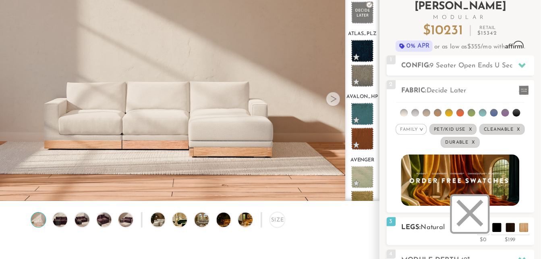
click at [491, 216] on li at bounding box center [477, 199] width 32 height 32
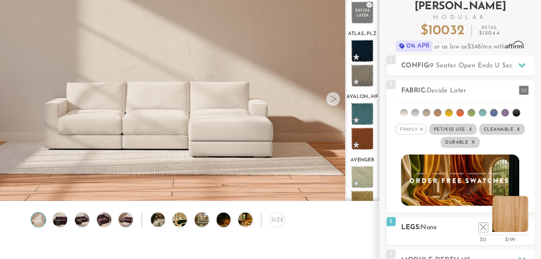
click at [530, 213] on ul at bounding box center [507, 209] width 48 height 12
click at [528, 213] on li at bounding box center [514, 199] width 32 height 32
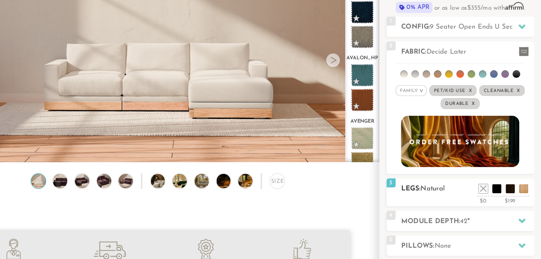
scroll to position [81, 0]
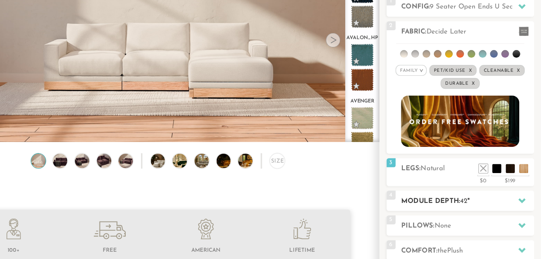
click at [444, 204] on h2 "Module Depth: 42 "" at bounding box center [475, 206] width 119 height 9
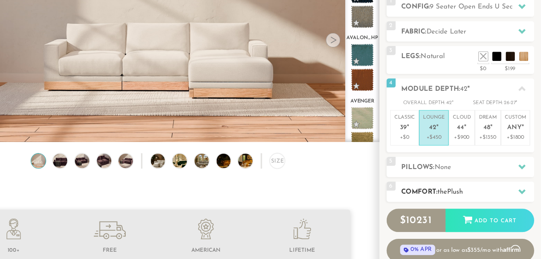
click at [450, 190] on div "6 Comfort: the Plush medium firm" at bounding box center [469, 198] width 132 height 18
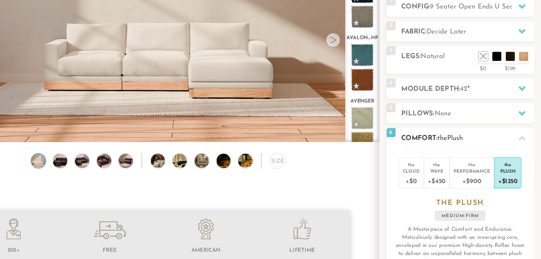
click at [512, 187] on div "+$1350" at bounding box center [511, 188] width 17 height 12
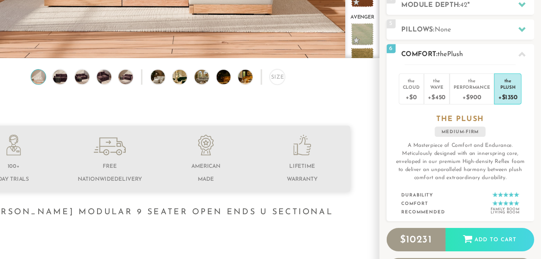
scroll to position [156, 0]
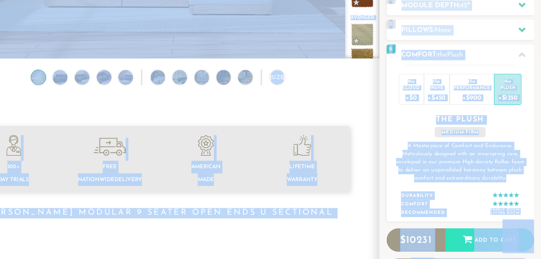
click at [477, 181] on p "A Masterpiece of Comfort and Endurance. Meticulously designed with an innerspri…" at bounding box center [468, 171] width 119 height 36
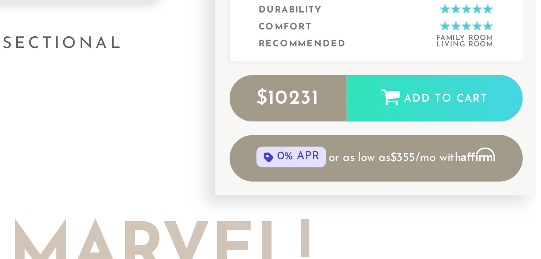
scroll to position [211, 0]
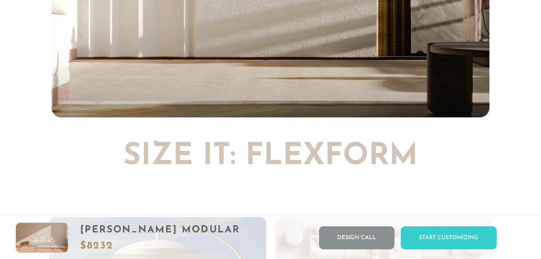
scroll to position [1630, 0]
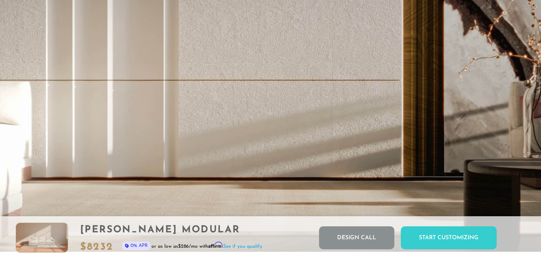
click at [412, 166] on video "Your browser does not support HTML5 video." at bounding box center [270, 99] width 541 height 304
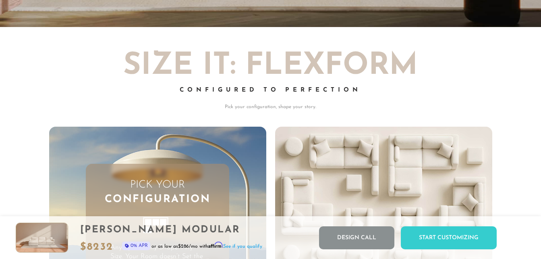
scroll to position [1774, 0]
